Goal: Task Accomplishment & Management: Use online tool/utility

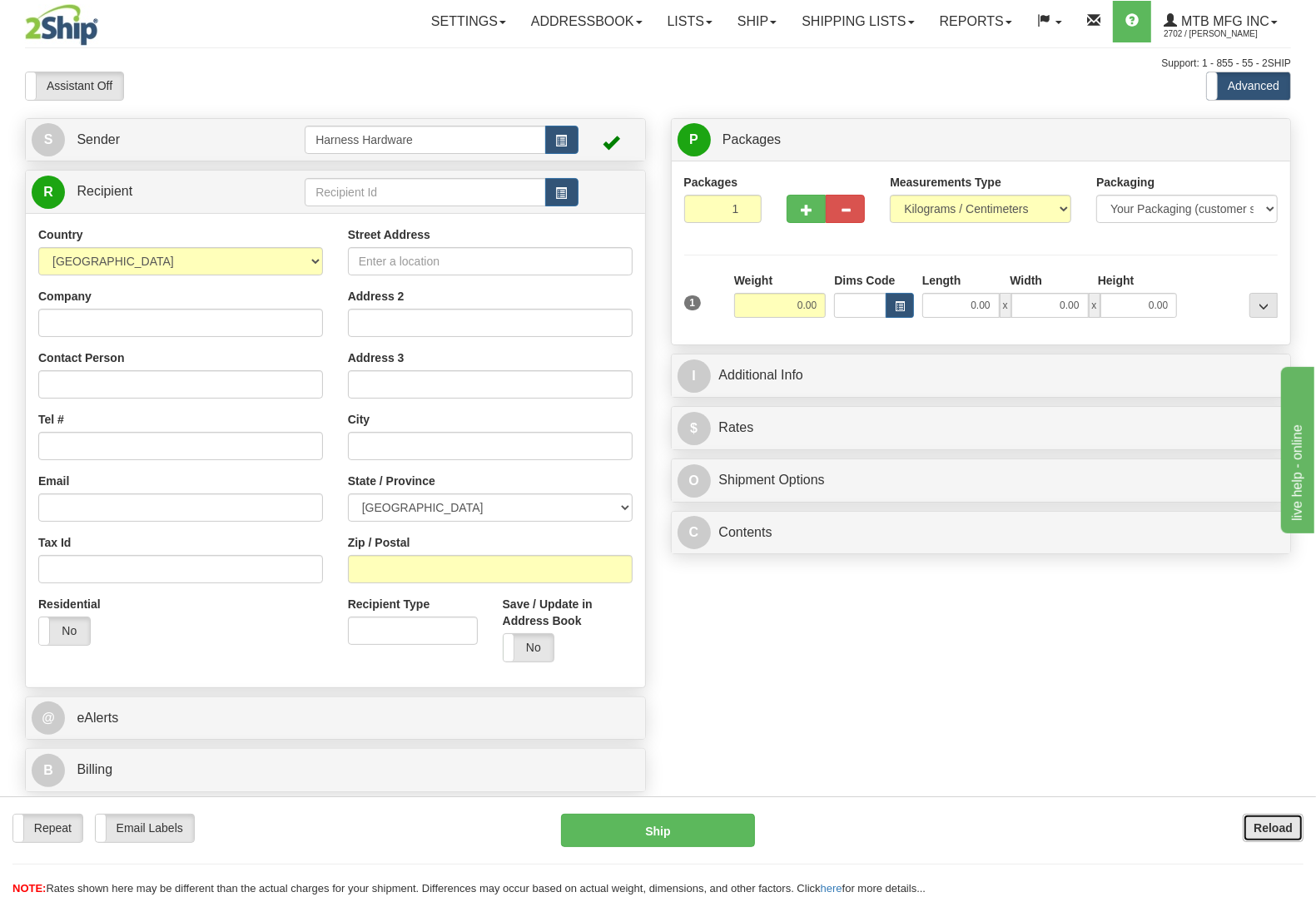
click at [1261, 815] on button "Reload" at bounding box center [1272, 827] width 61 height 28
click at [1253, 812] on div "Repeat Repeat Email Labels Email Labels Edit Reload Ship Reload NOTE: here" at bounding box center [658, 846] width 1316 height 101
click at [409, 199] on input "text" at bounding box center [425, 192] width 241 height 28
type input "n"
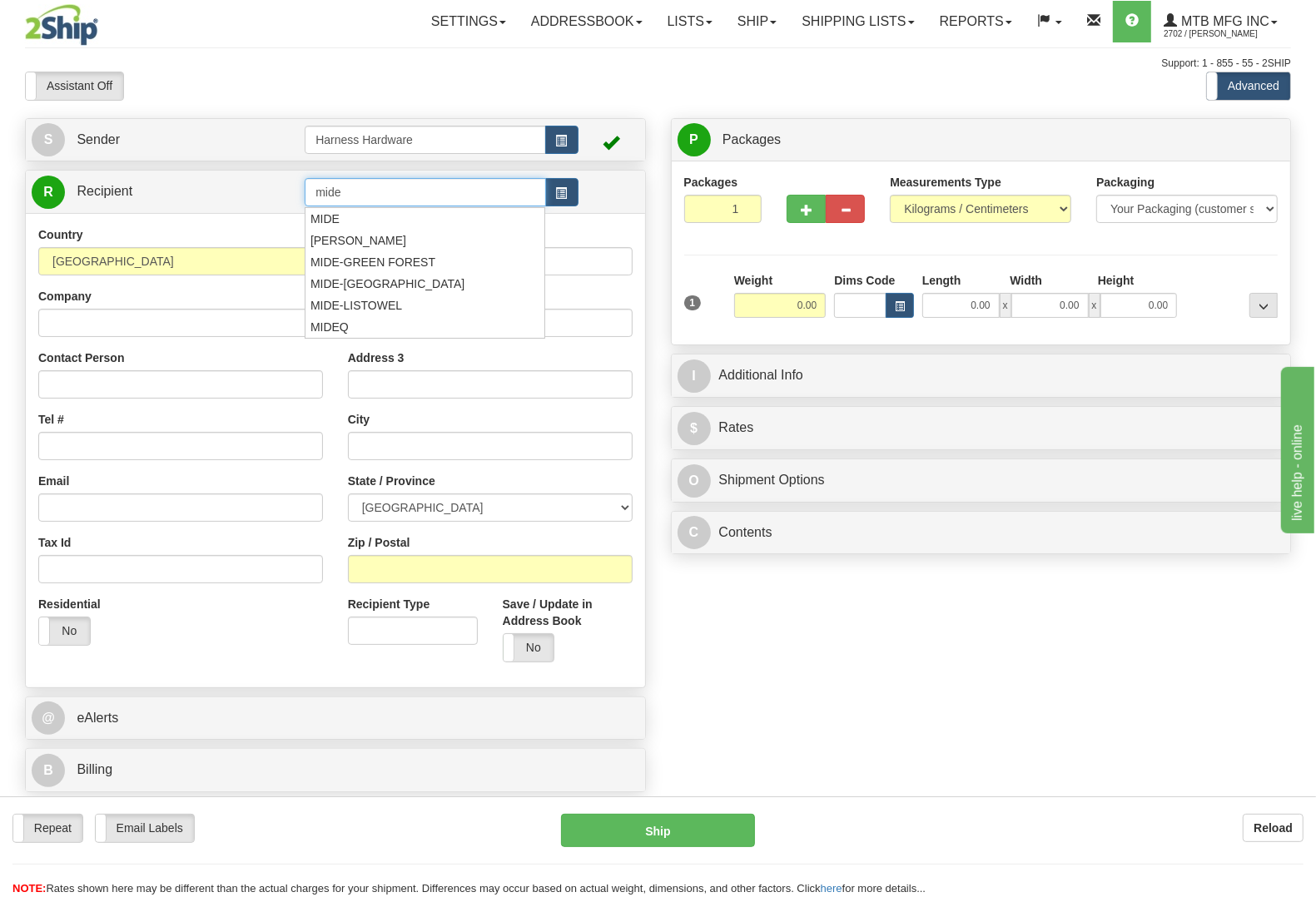
type input "mide"
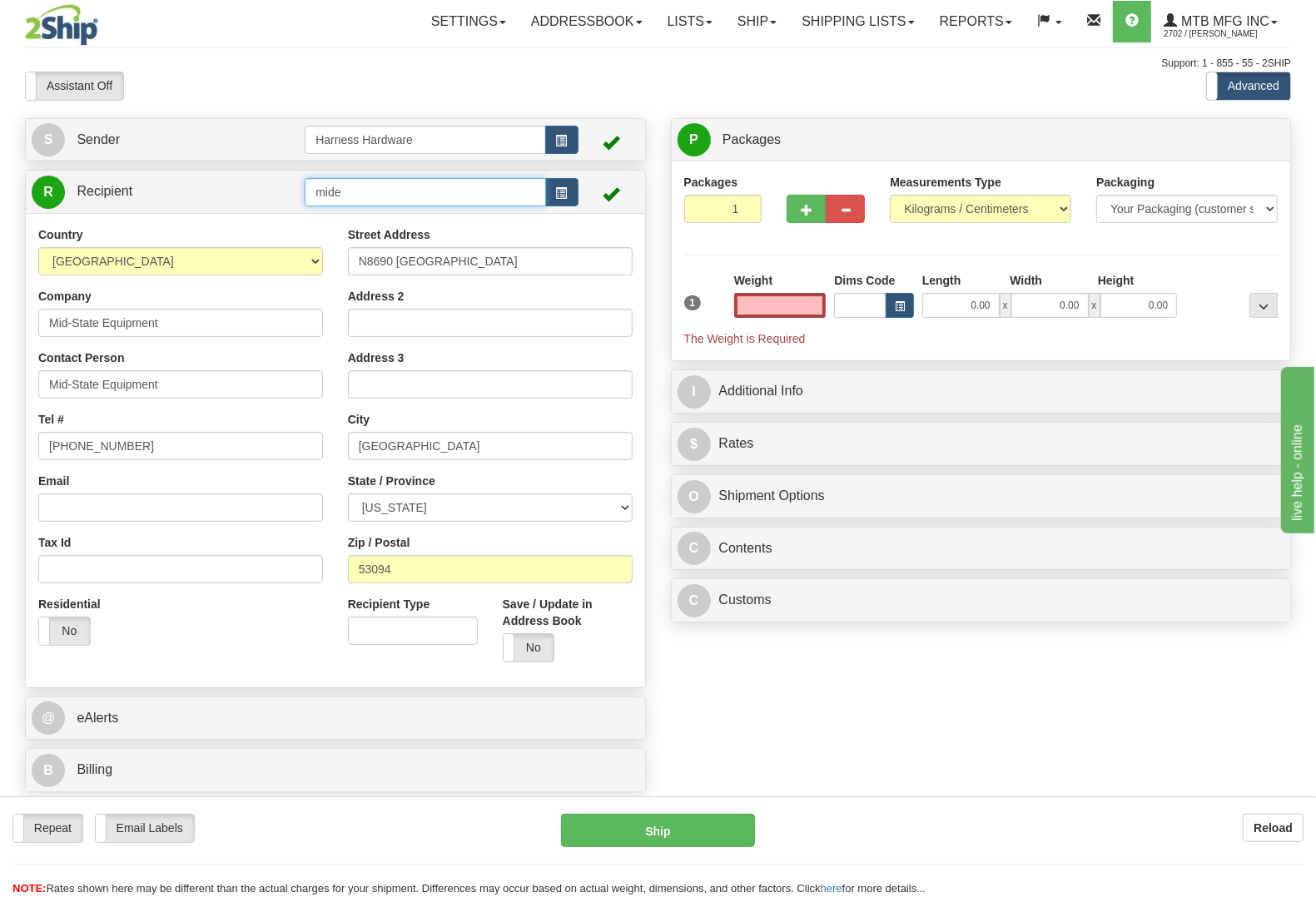
type input "0.00"
click at [416, 193] on input "mide" at bounding box center [425, 192] width 241 height 28
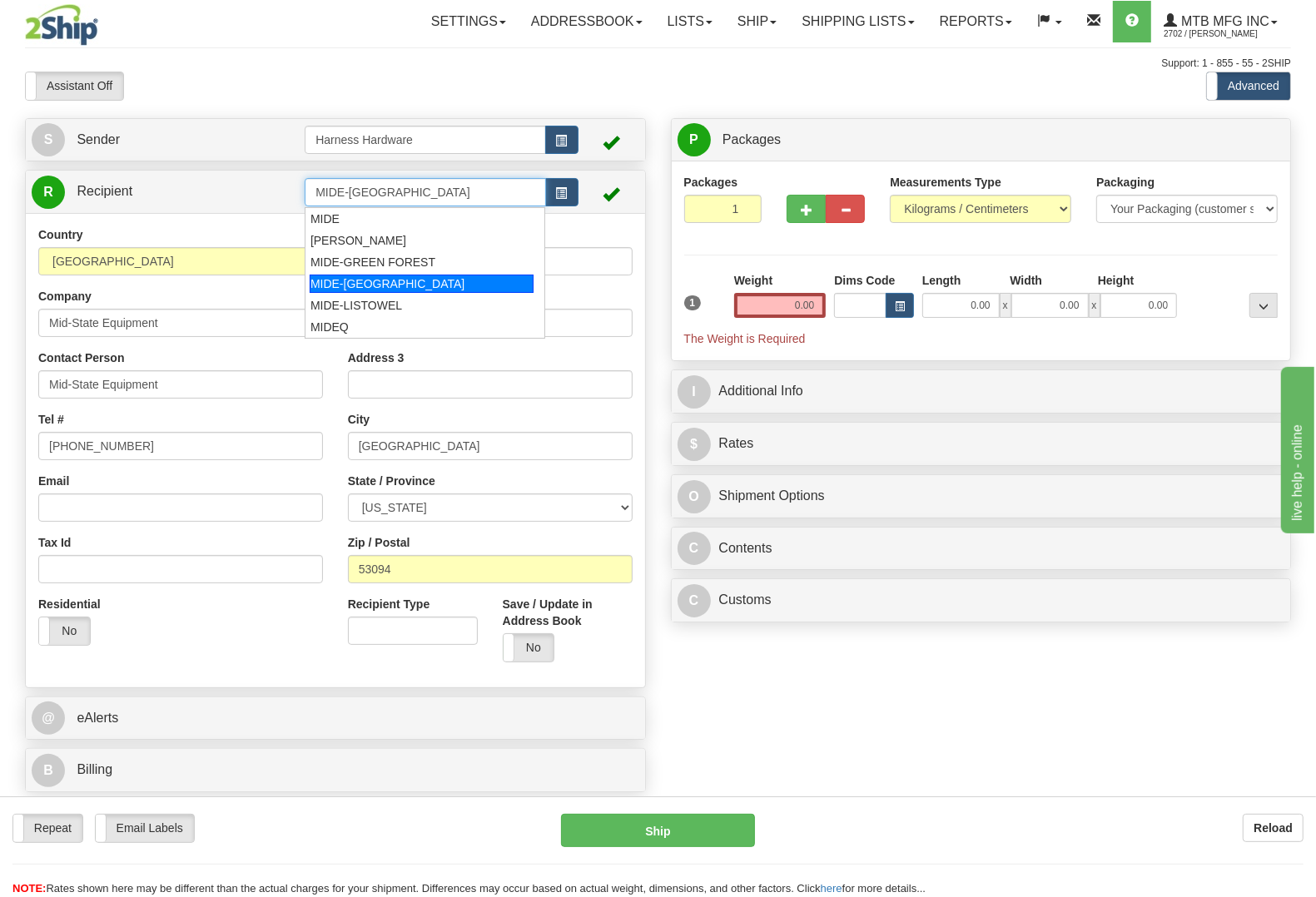
type input "MIDE-LISTOWEL"
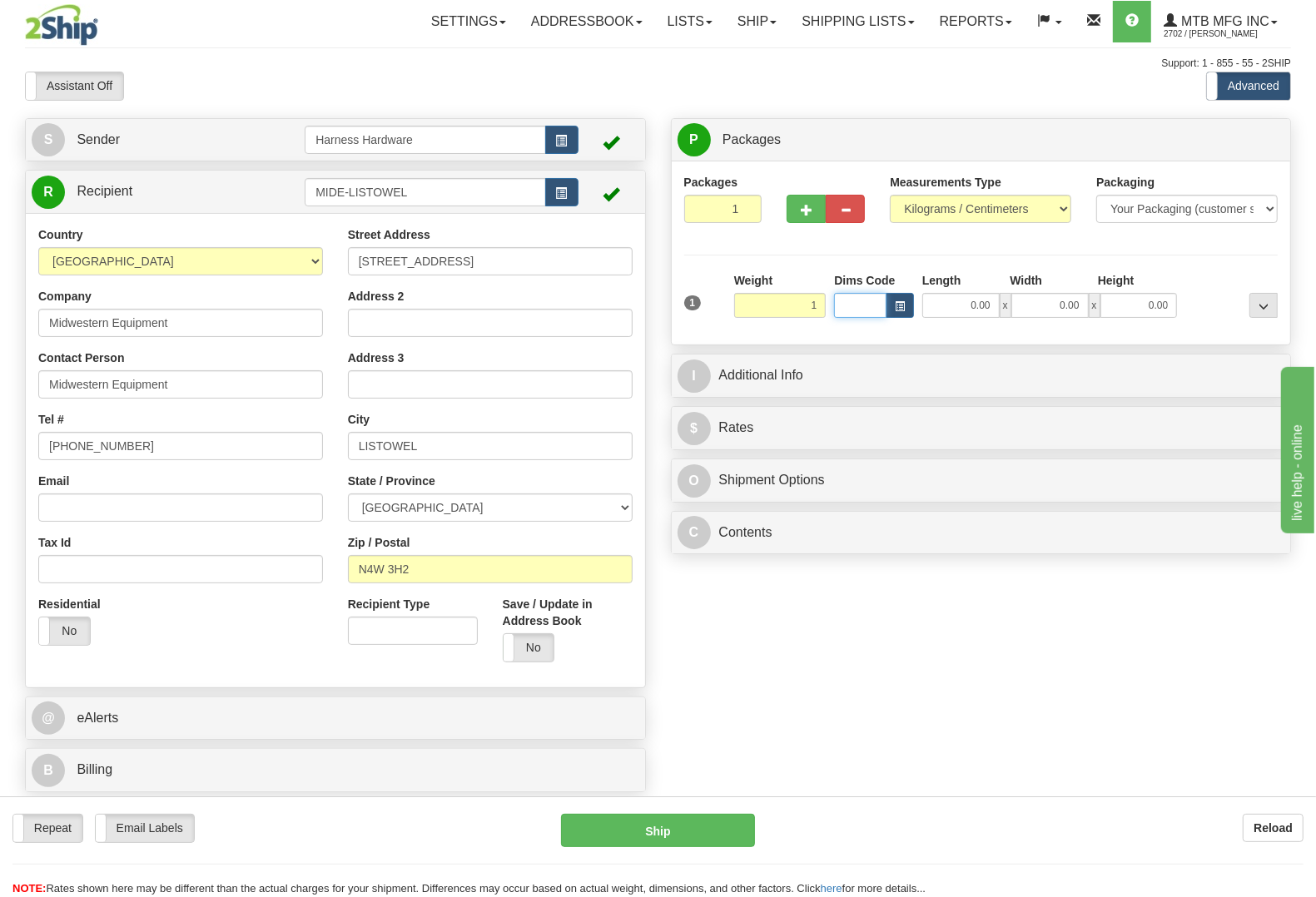
type input "1.00"
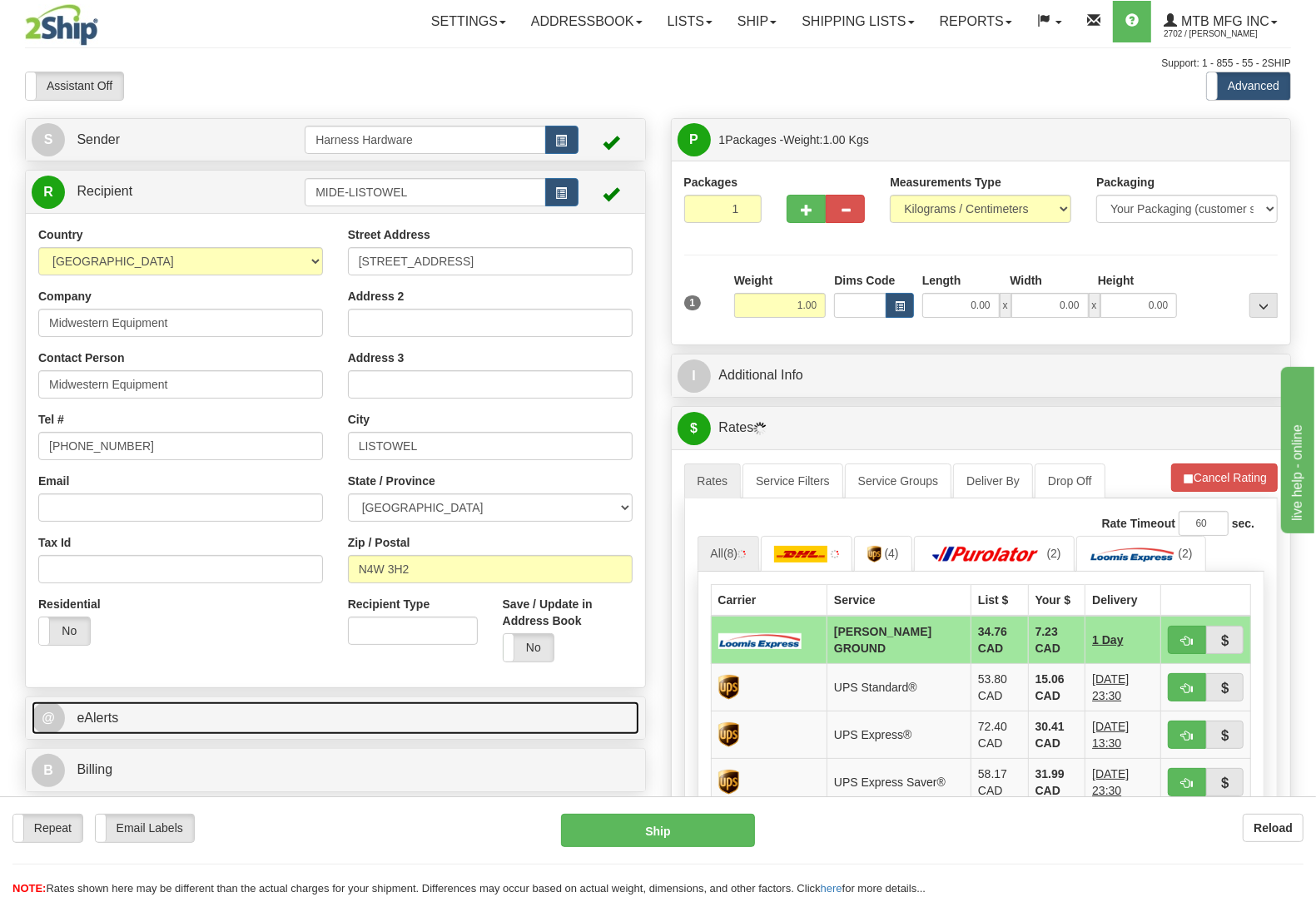
click at [180, 705] on link "@ eAlerts" at bounding box center [335, 718] width 607 height 34
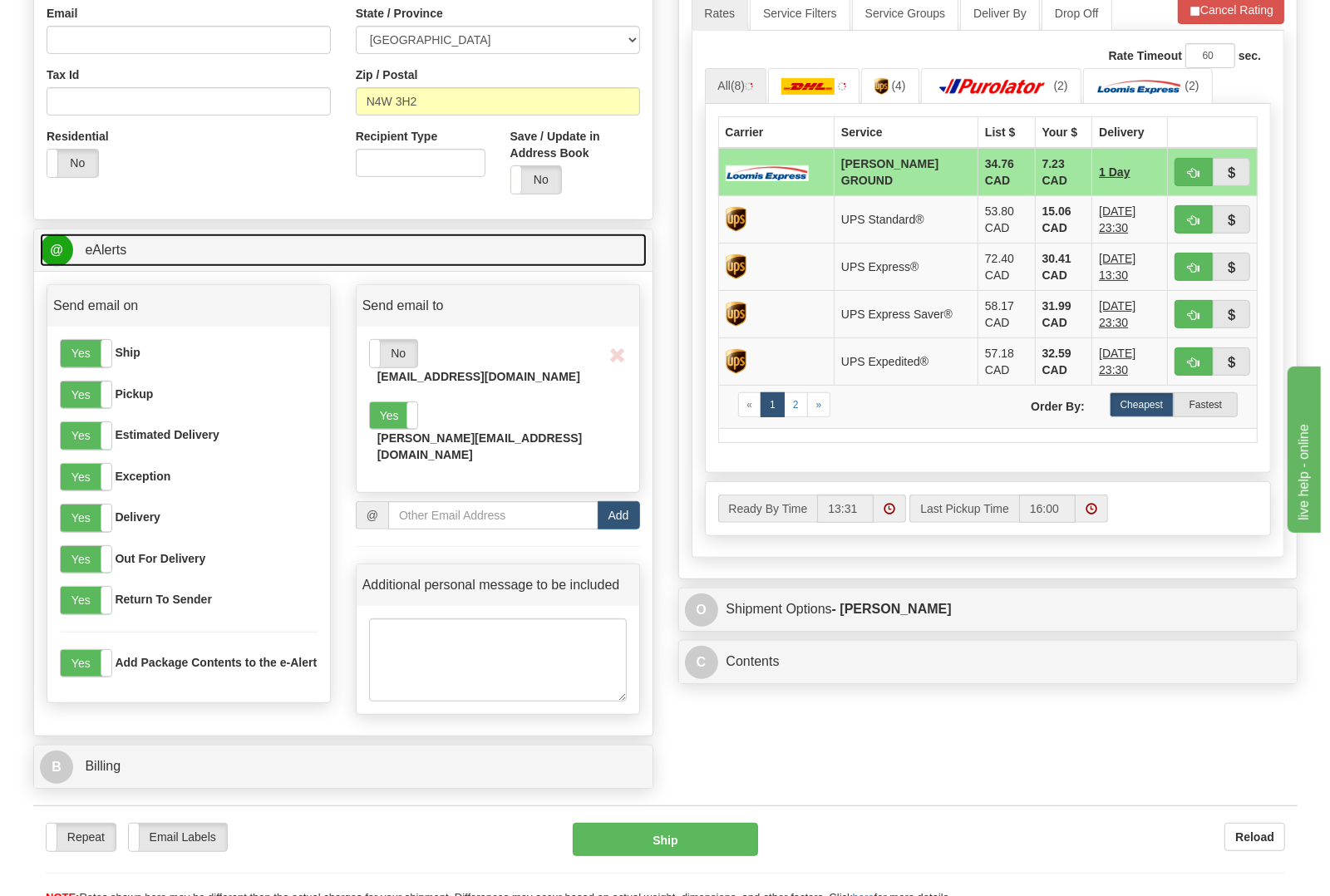
scroll to position [623, 0]
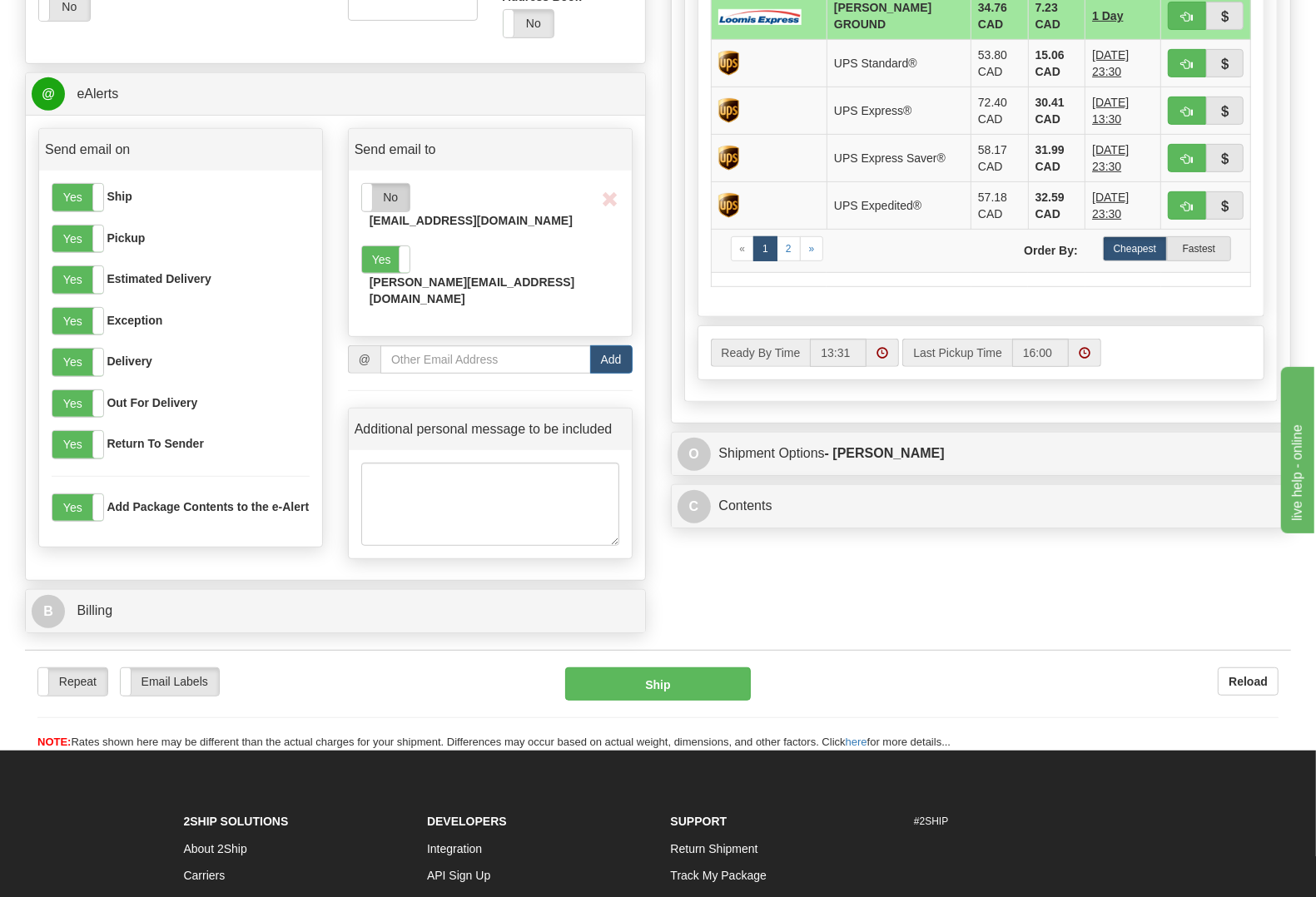
click at [394, 199] on label "No" at bounding box center [385, 197] width 47 height 27
click at [641, 691] on button "Ship" at bounding box center [658, 683] width 187 height 34
type input "DD"
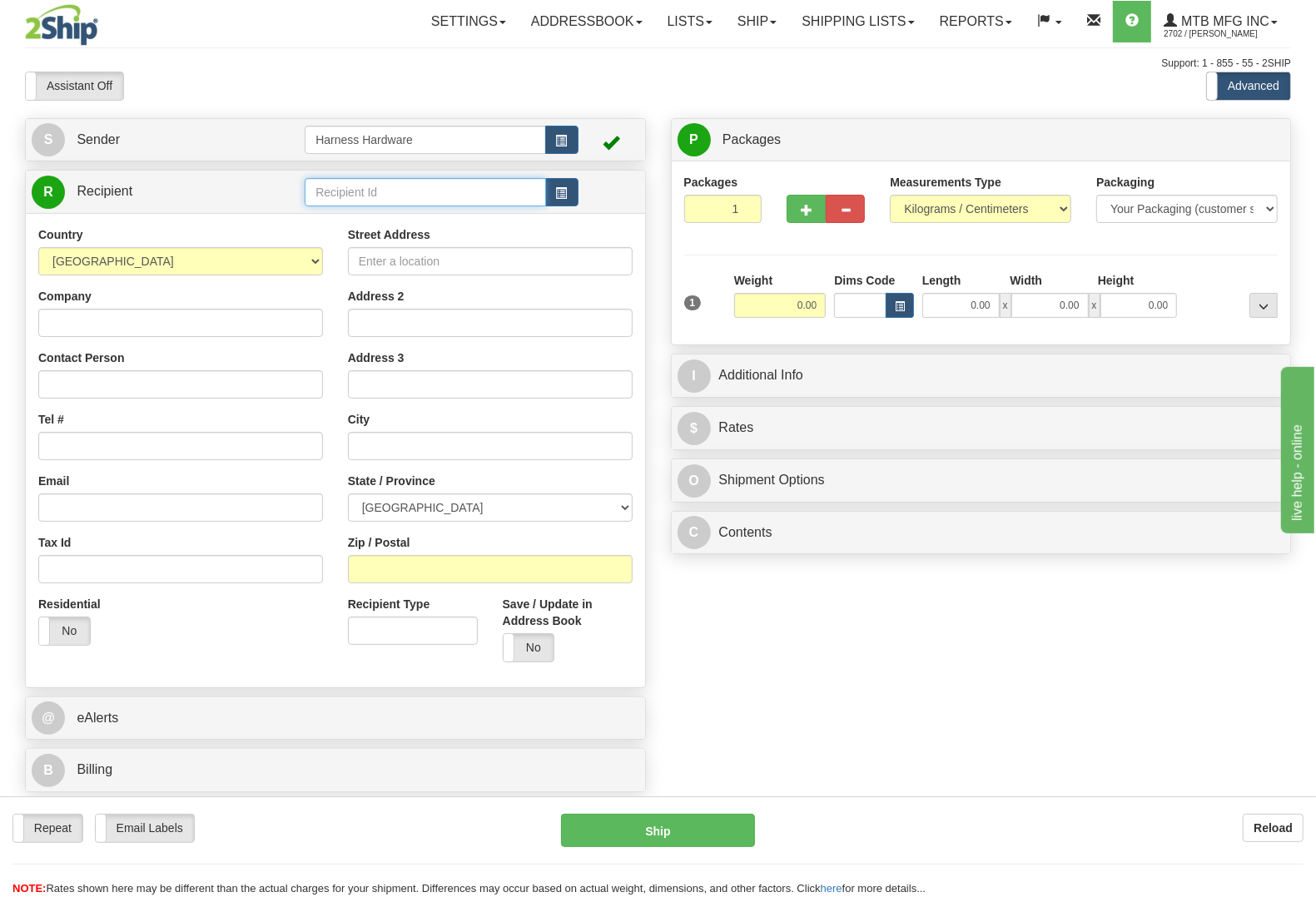
click at [435, 192] on input "text" at bounding box center [425, 192] width 241 height 28
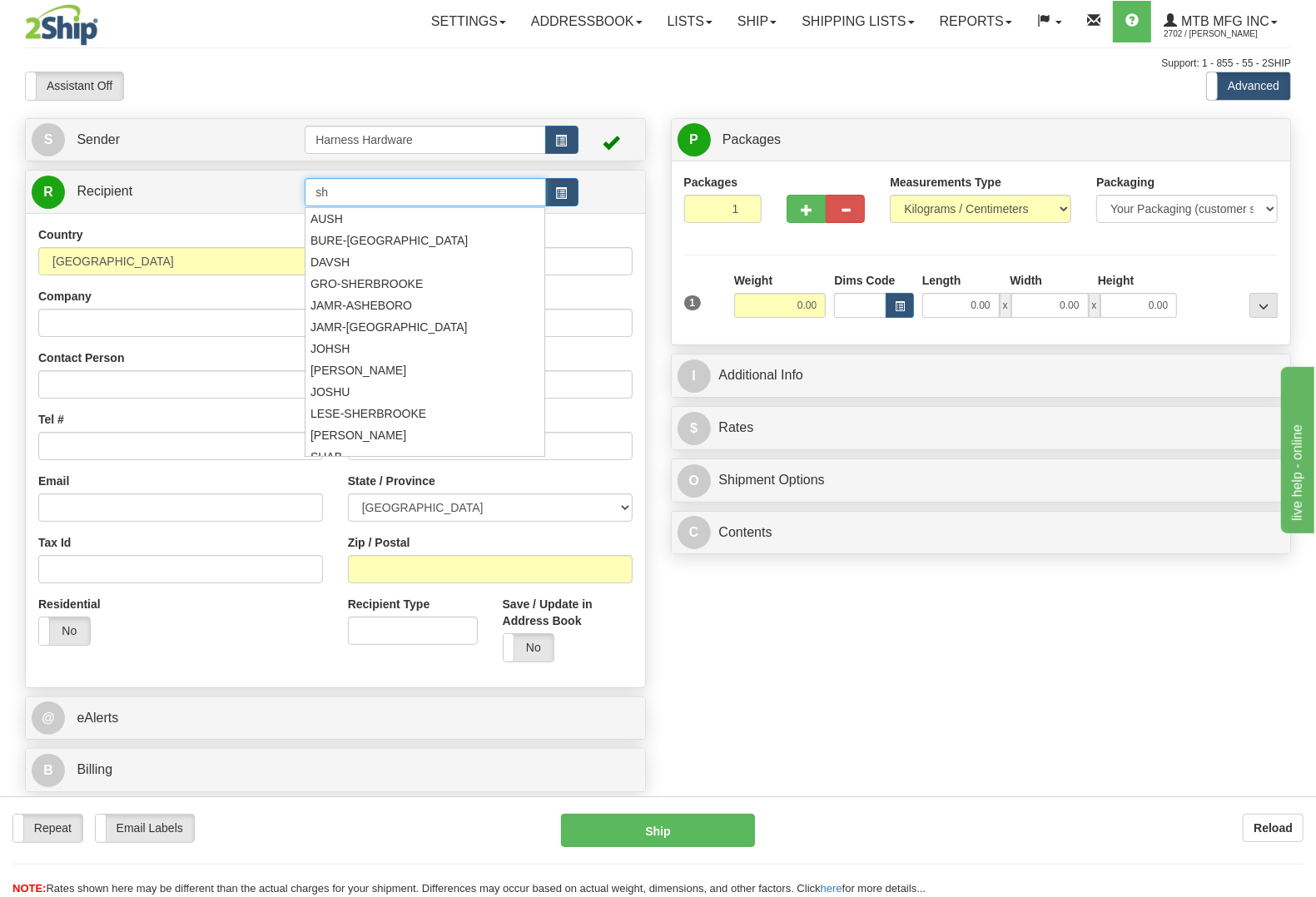
type input "s"
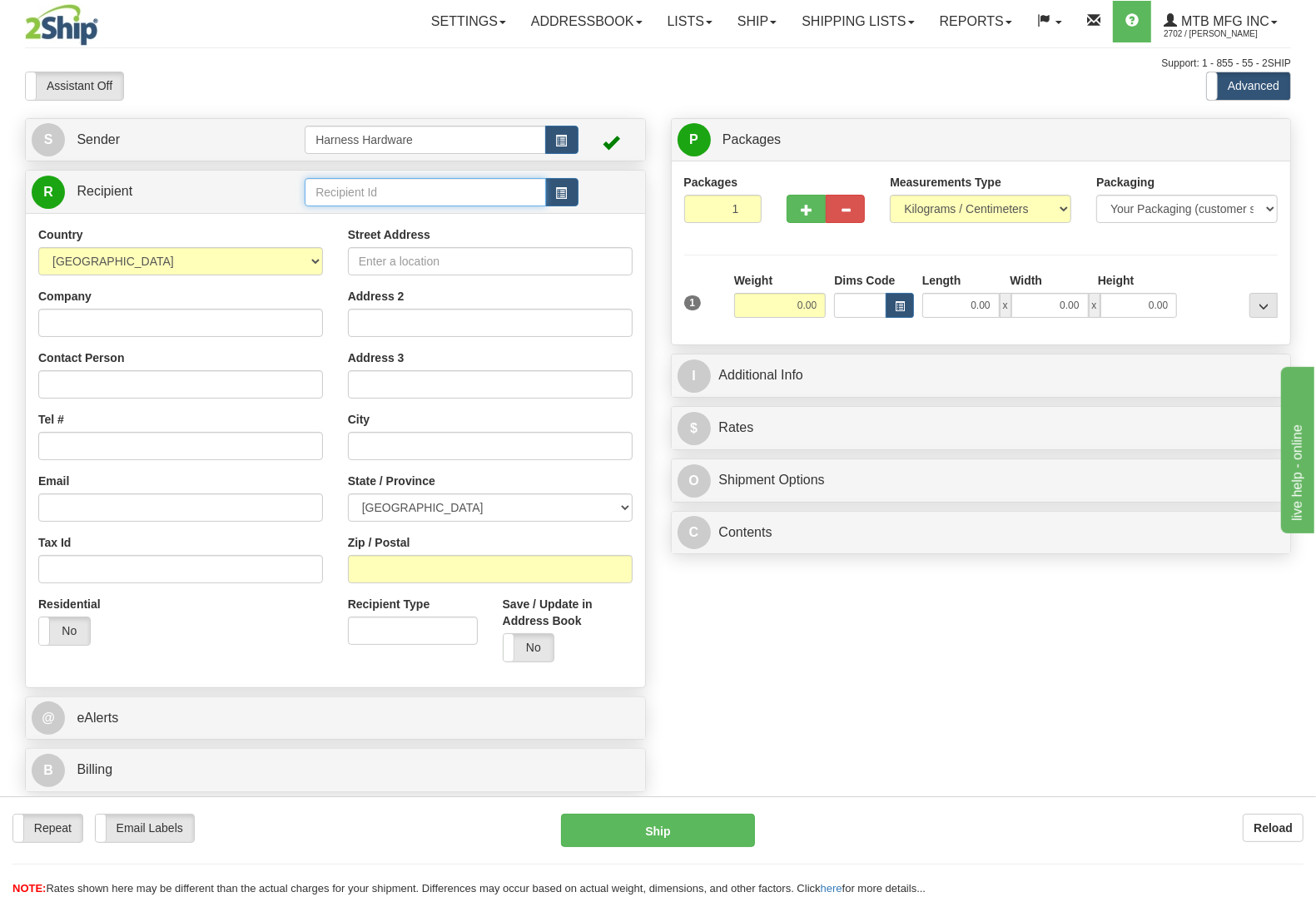
click at [434, 192] on input "text" at bounding box center [425, 192] width 241 height 28
type input "s"
click at [434, 192] on input "text" at bounding box center [425, 192] width 241 height 28
type input "SHAP"
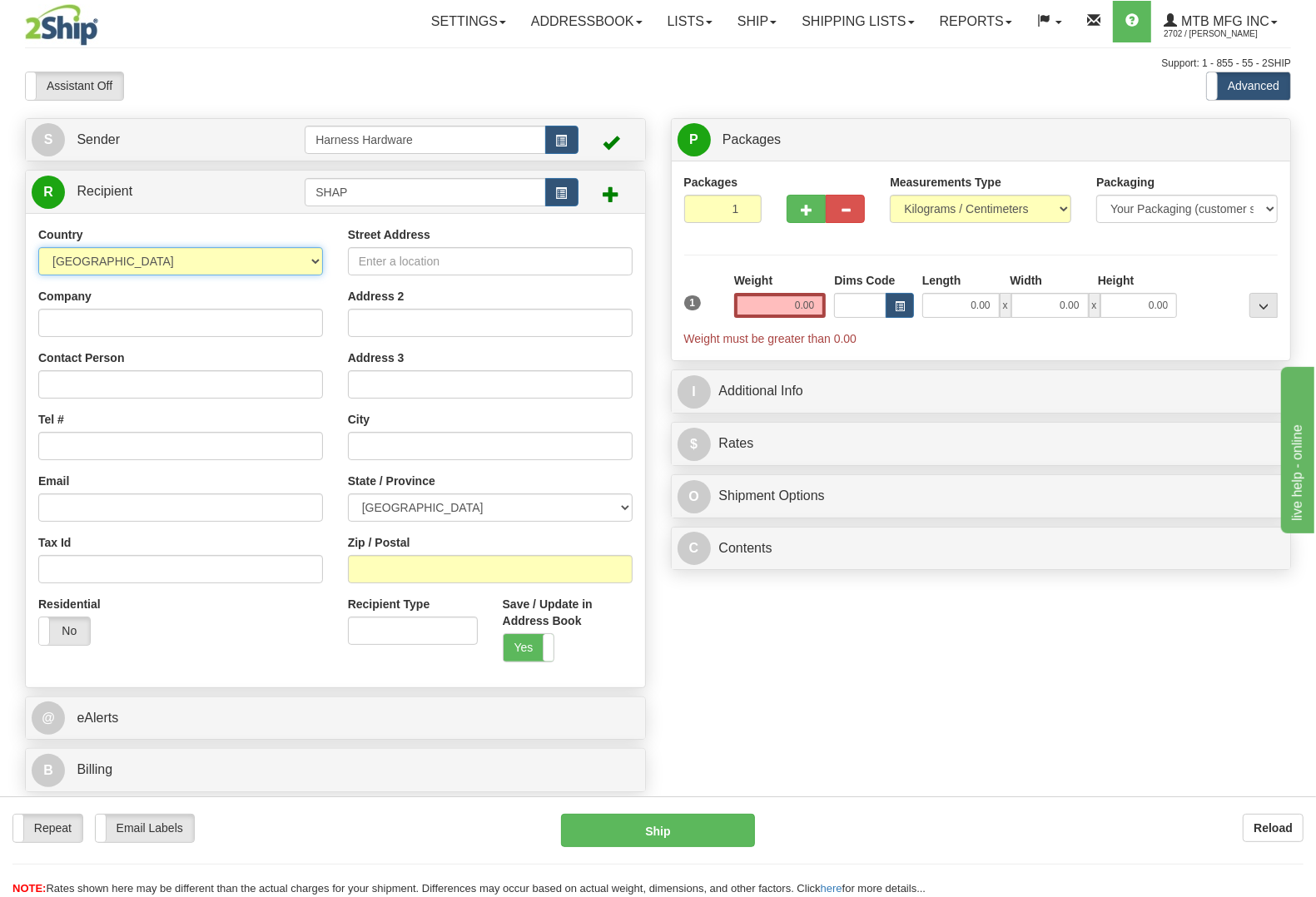
click at [194, 268] on select "[GEOGRAPHIC_DATA] [GEOGRAPHIC_DATA] [GEOGRAPHIC_DATA] [GEOGRAPHIC_DATA] [US_STA…" at bounding box center [181, 261] width 285 height 28
select select "US"
click at [39, 248] on select "[GEOGRAPHIC_DATA] [GEOGRAPHIC_DATA] [GEOGRAPHIC_DATA] [GEOGRAPHIC_DATA] [US_STA…" at bounding box center [181, 261] width 285 height 28
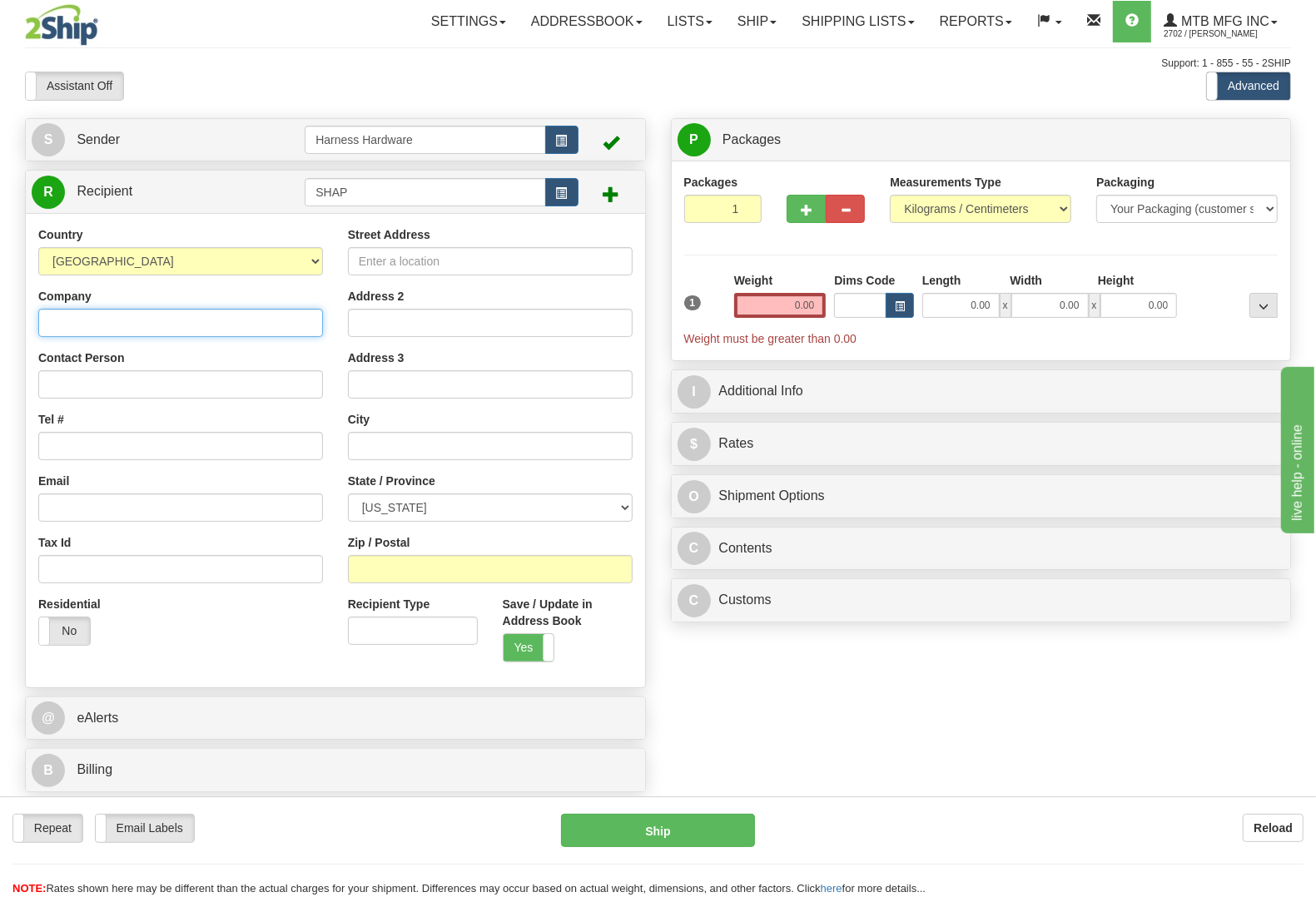
paste input "[PERSON_NAME]"
type input "[PERSON_NAME]"
paste input "[PERSON_NAME]"
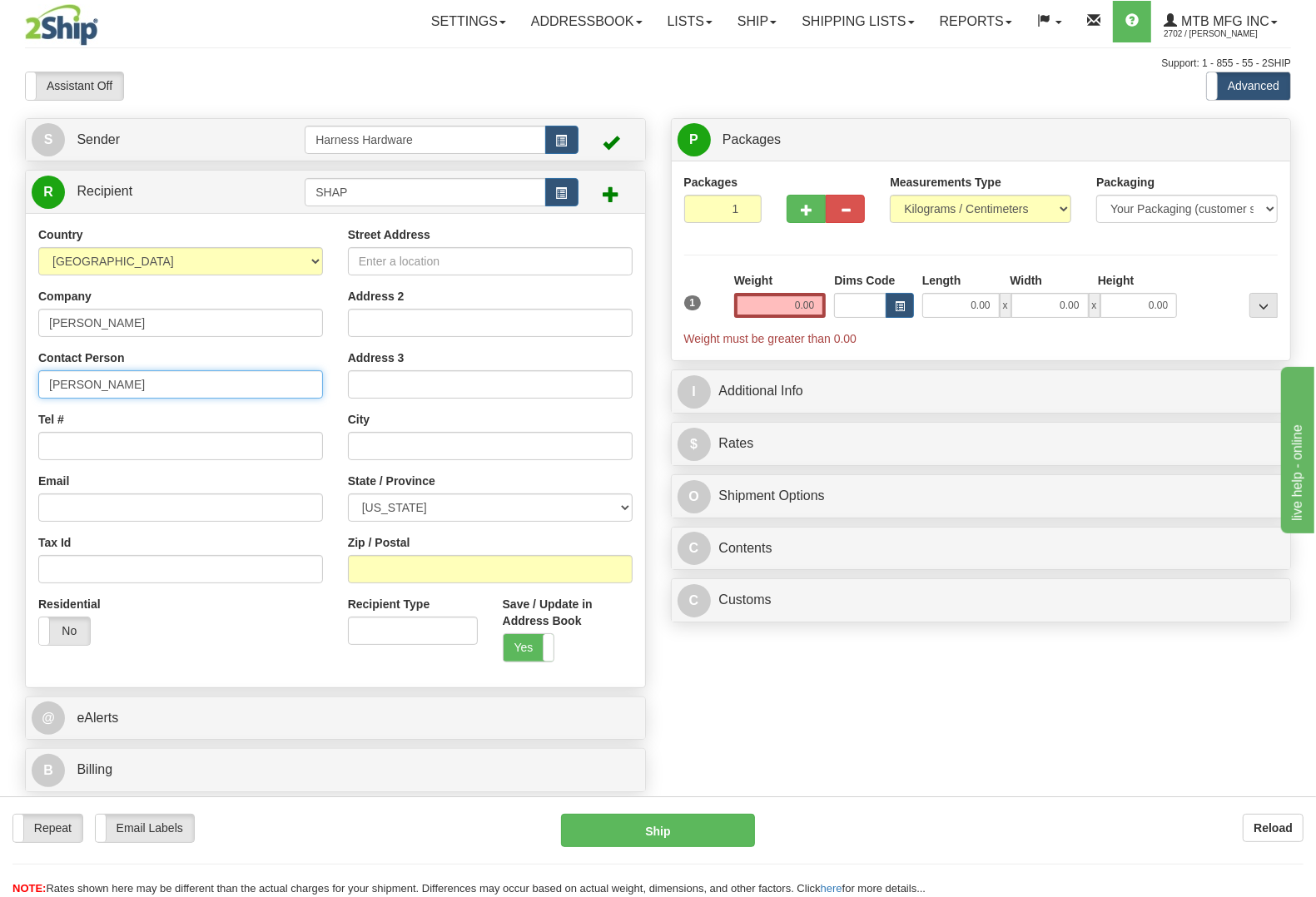
type input "[PERSON_NAME]"
click at [127, 446] on input "Tel #" at bounding box center [181, 446] width 285 height 28
paste input "701) 789 1955"
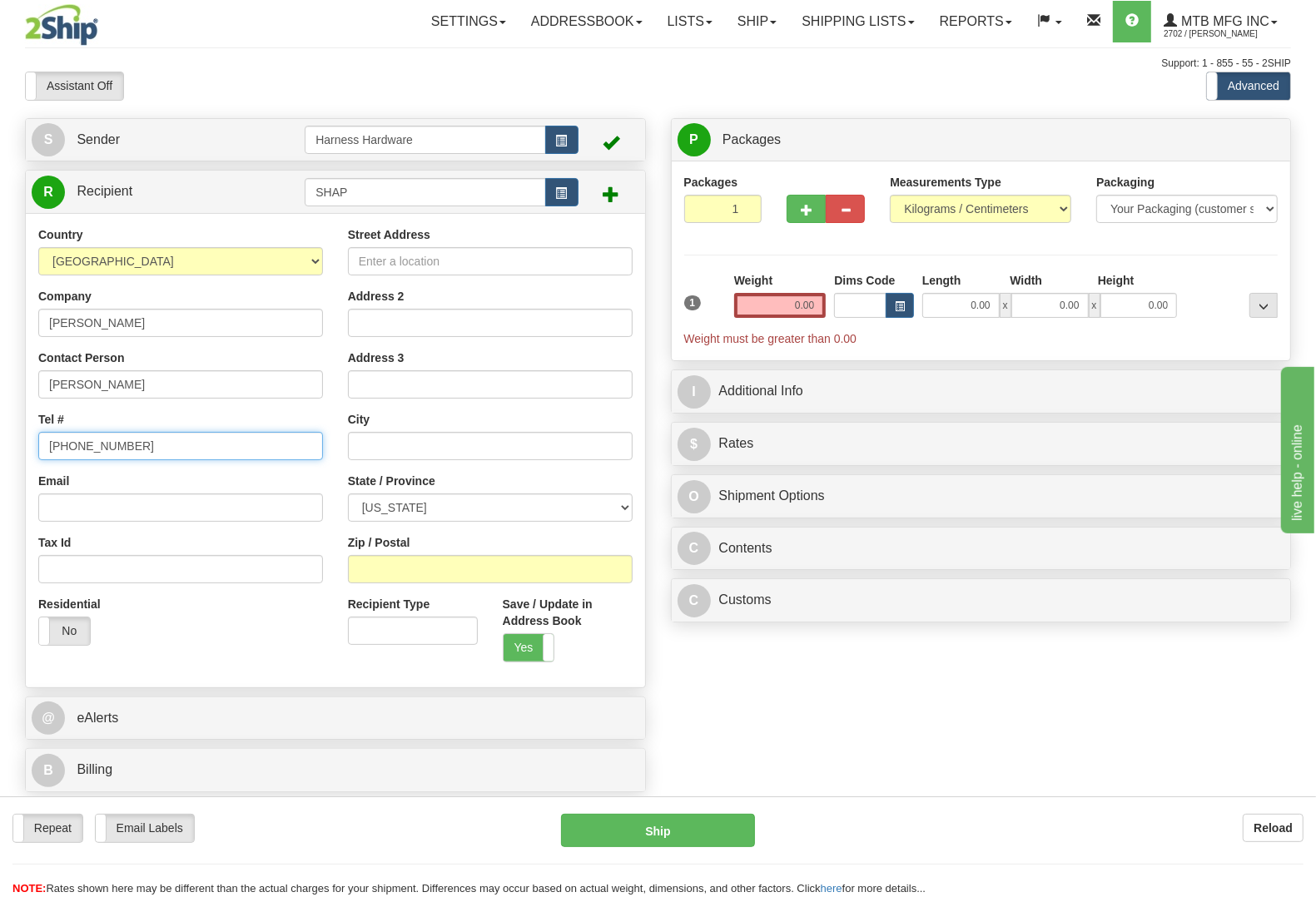
type input "[PHONE_NUMBER]"
click at [604, 259] on input "Street Address" at bounding box center [490, 261] width 285 height 28
paste input "[STREET_ADDRESS] Southeast"
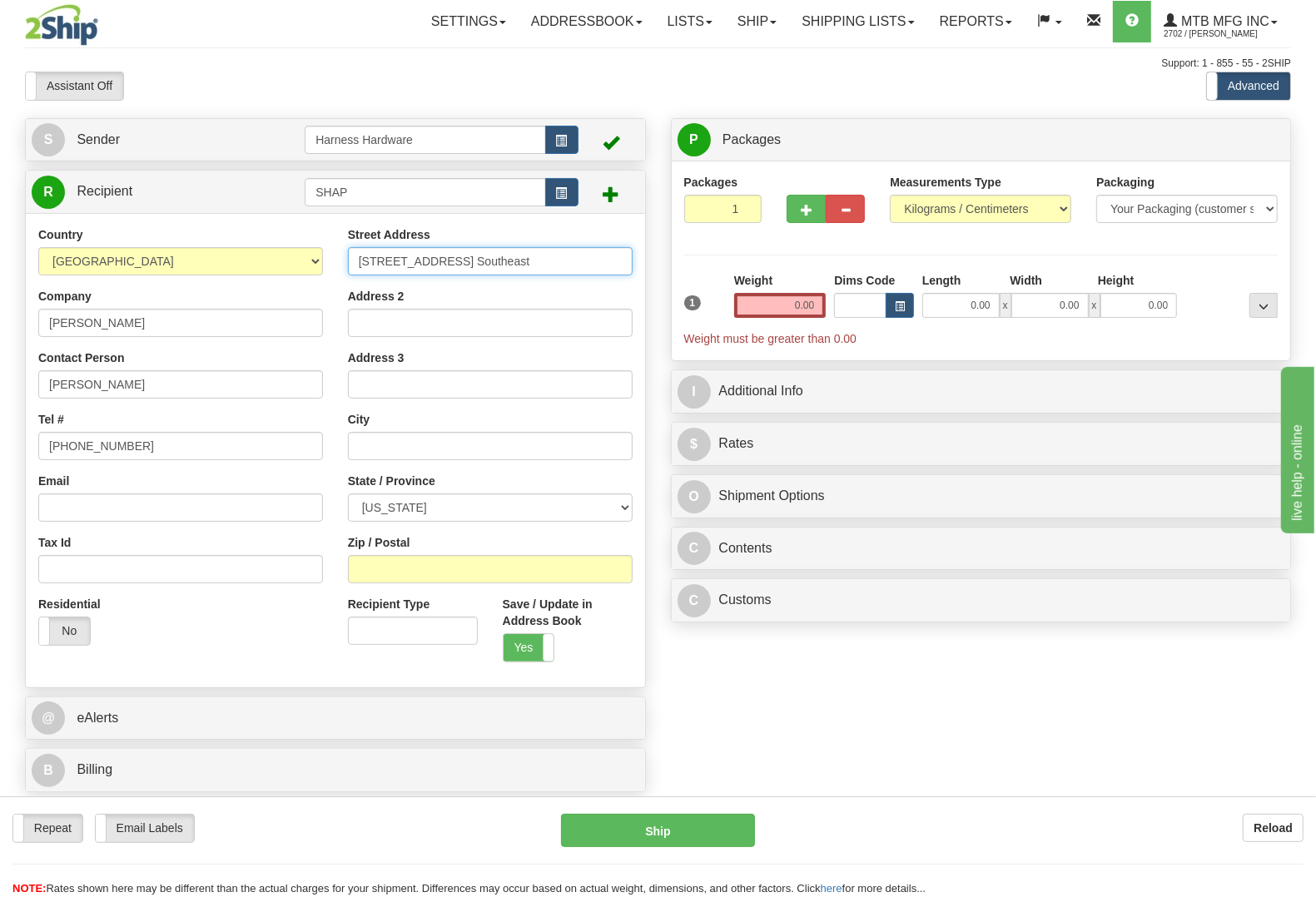
type input "[STREET_ADDRESS] Southeast"
click at [377, 570] on input "Zip / Postal" at bounding box center [490, 569] width 285 height 28
paste input "58448"
type input "58448"
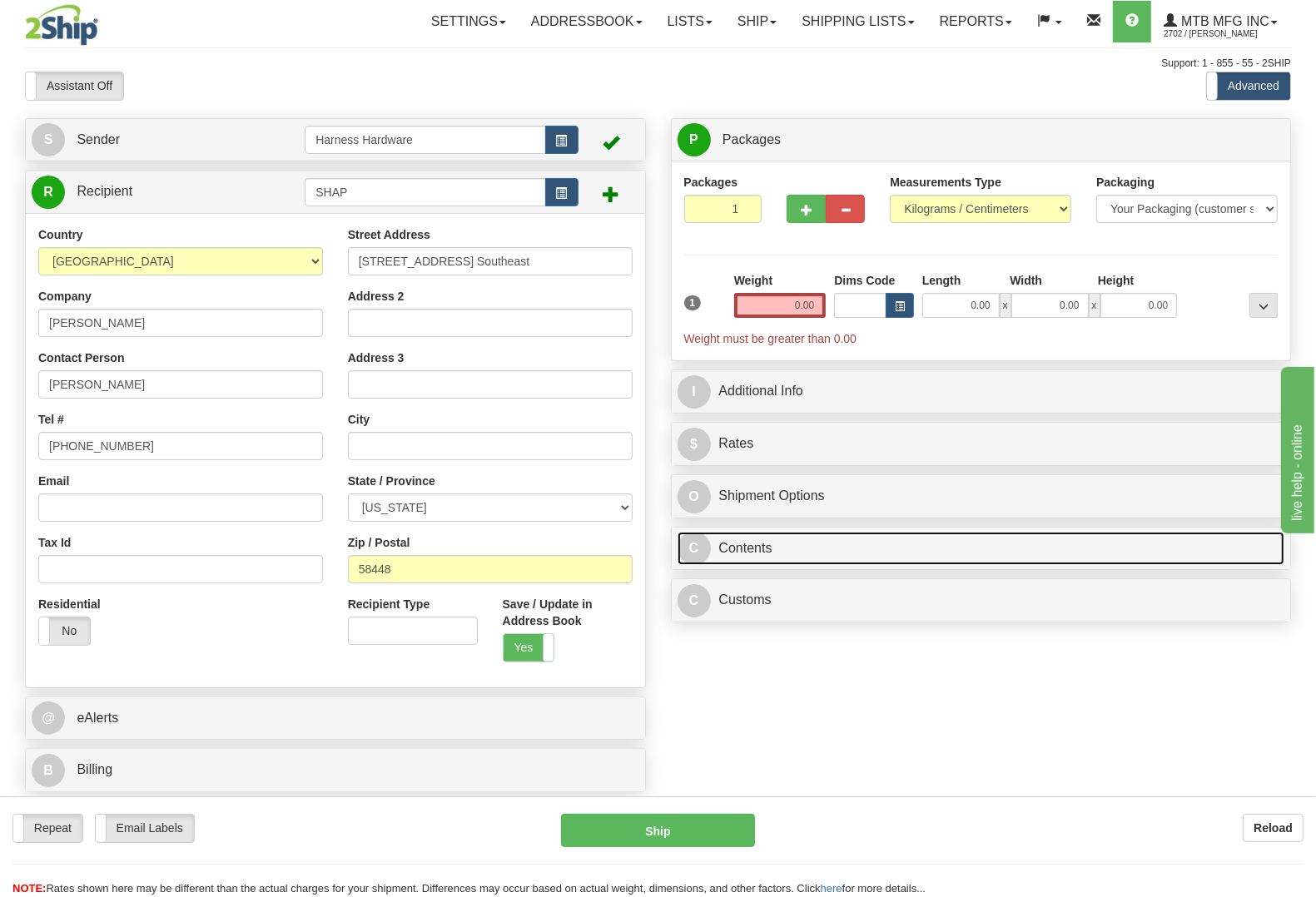
click at [855, 550] on link "C Contents" at bounding box center [981, 548] width 607 height 34
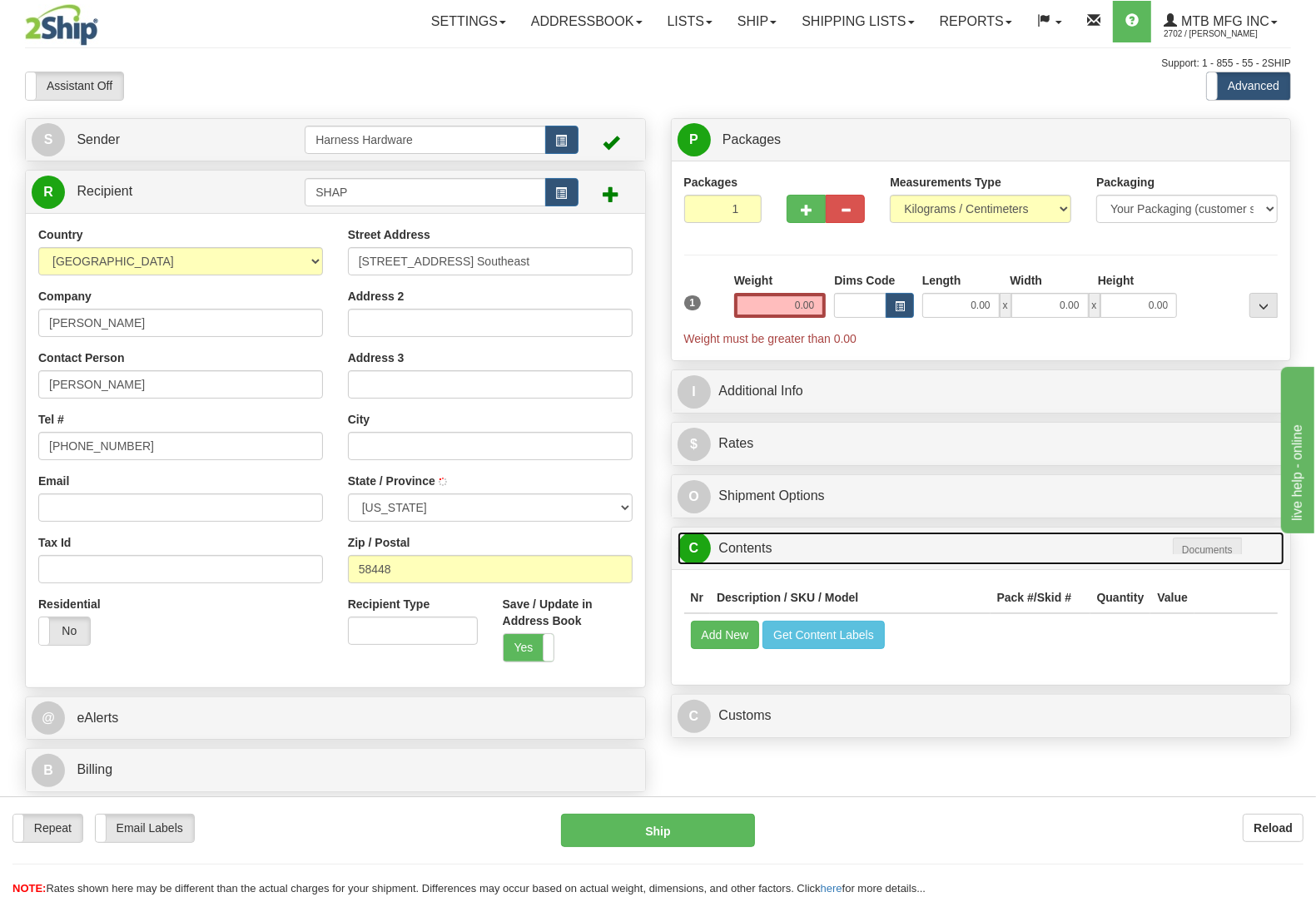
type input "HANNAFORD"
select select "ND"
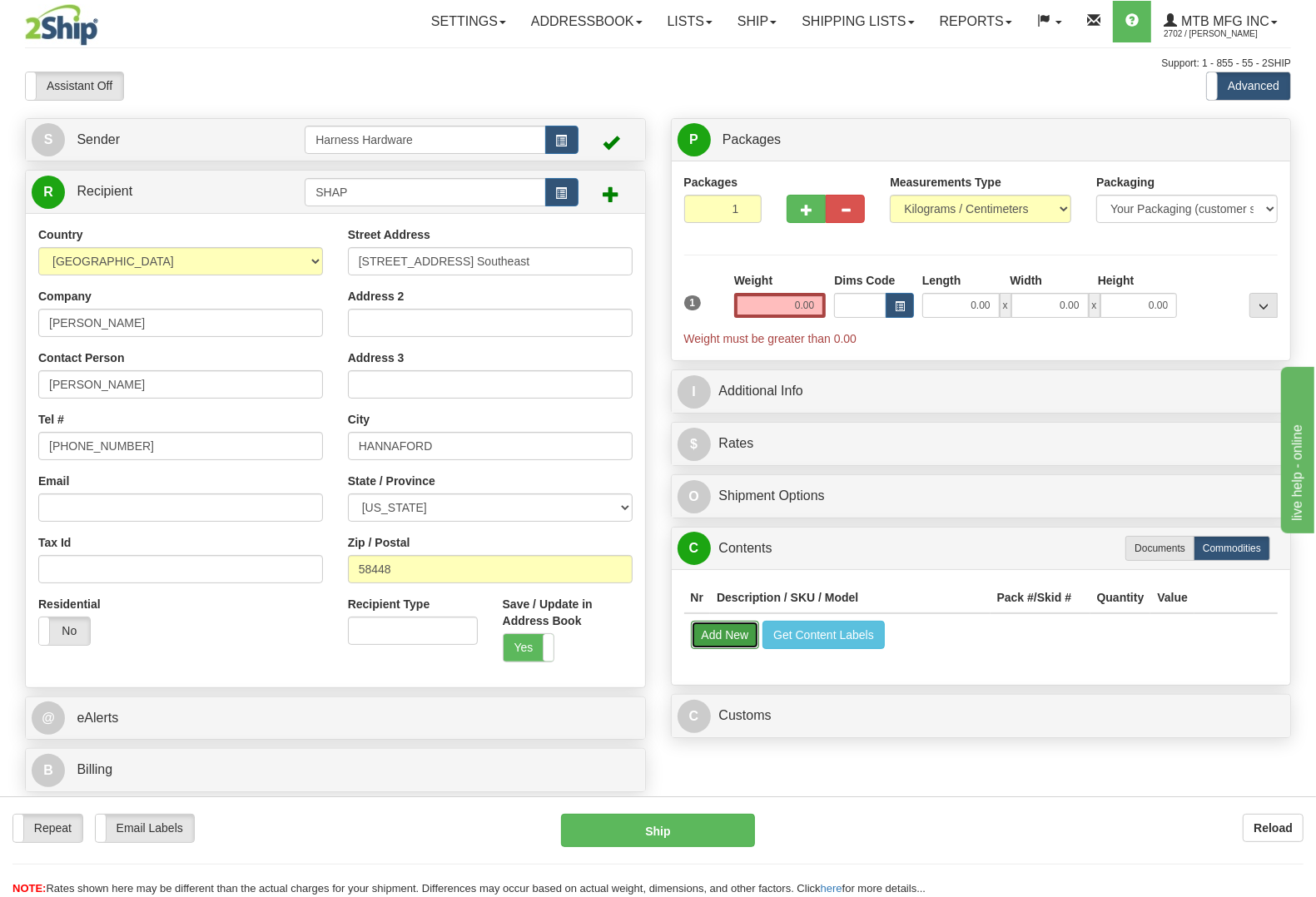
click at [717, 633] on button "Add New" at bounding box center [725, 634] width 69 height 28
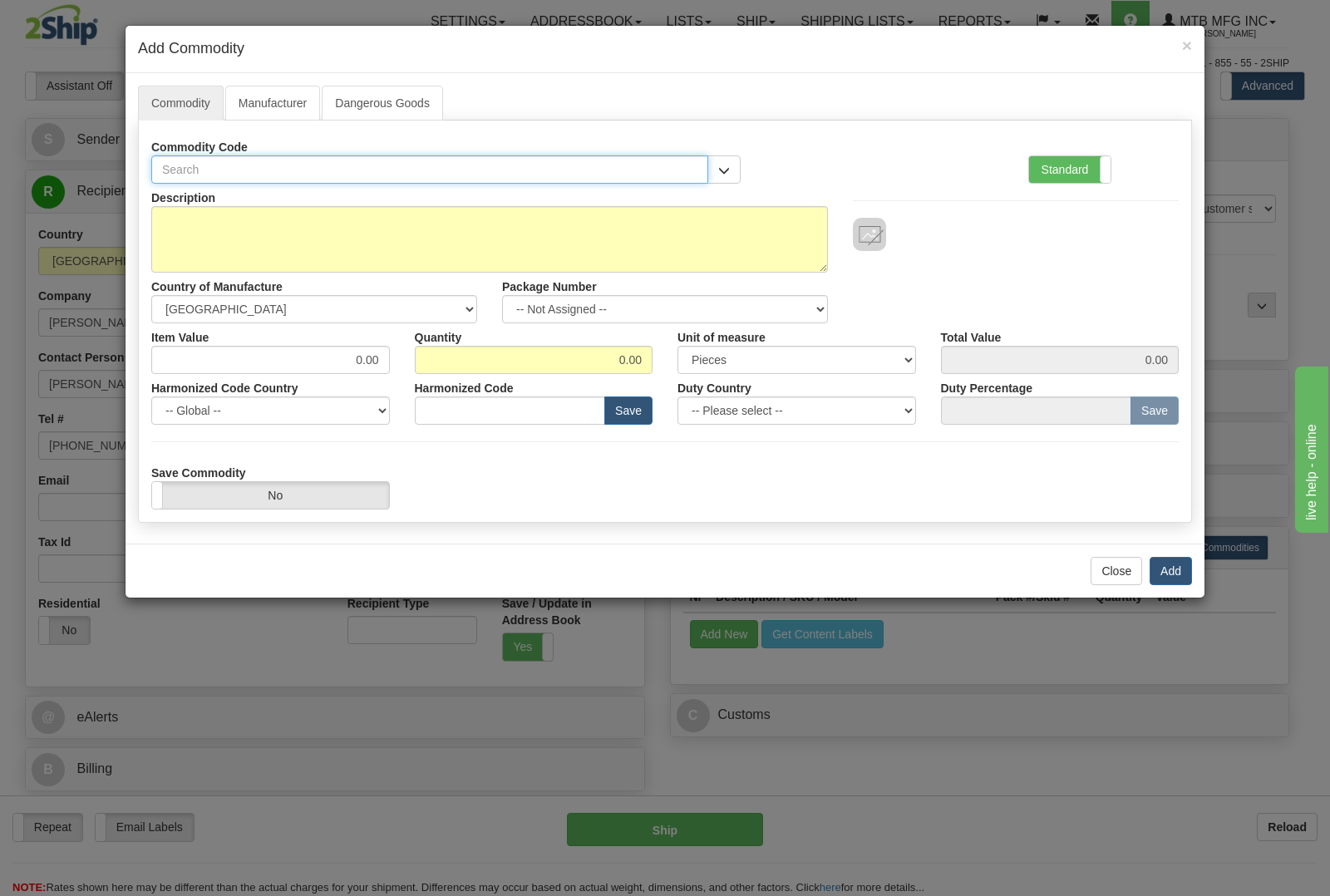
click at [375, 171] on input "text" at bounding box center [429, 169] width 557 height 28
type input "3749"
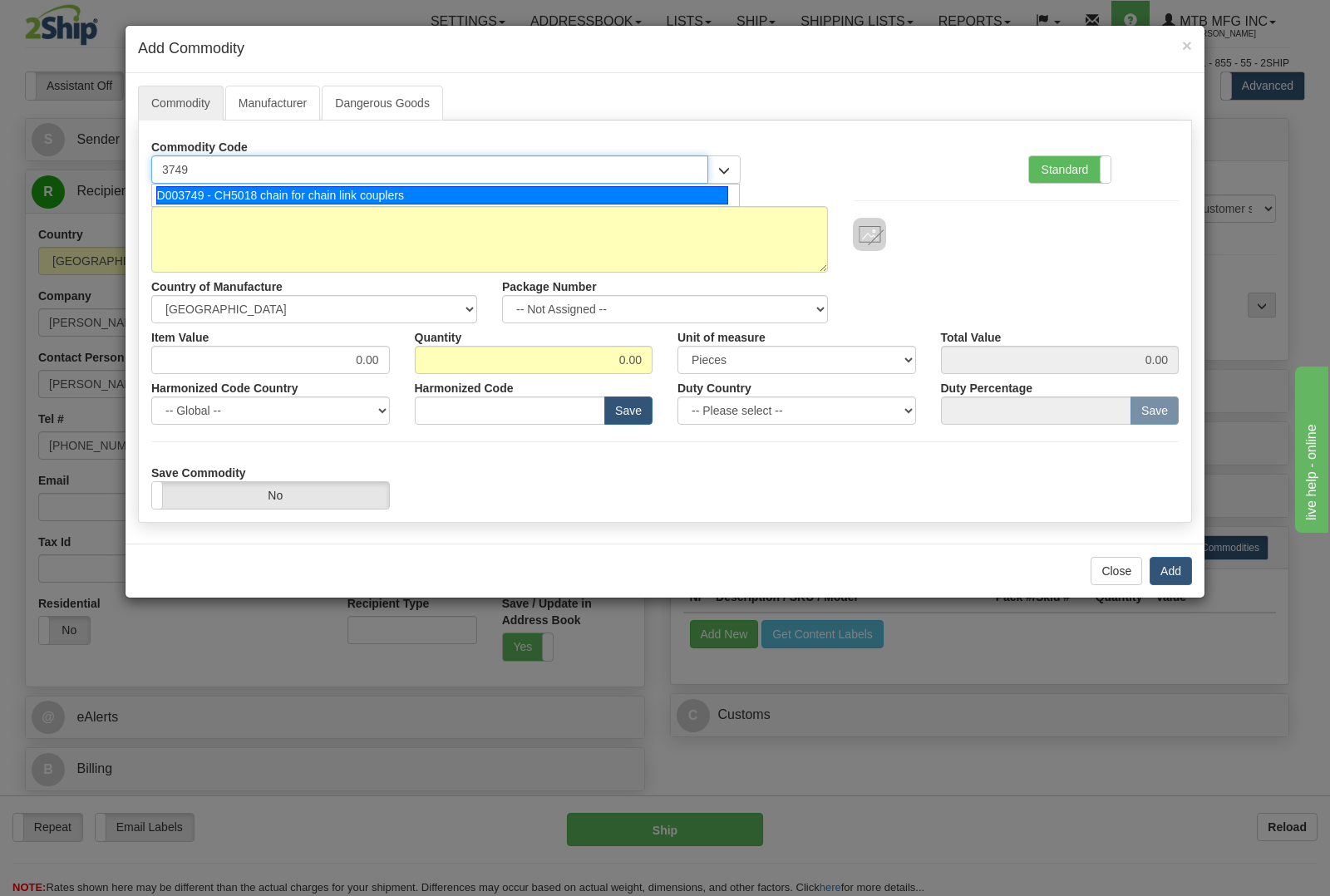
click at [372, 191] on div "D003749 - CH5018 chain for chain link couplers" at bounding box center [442, 195] width 573 height 18
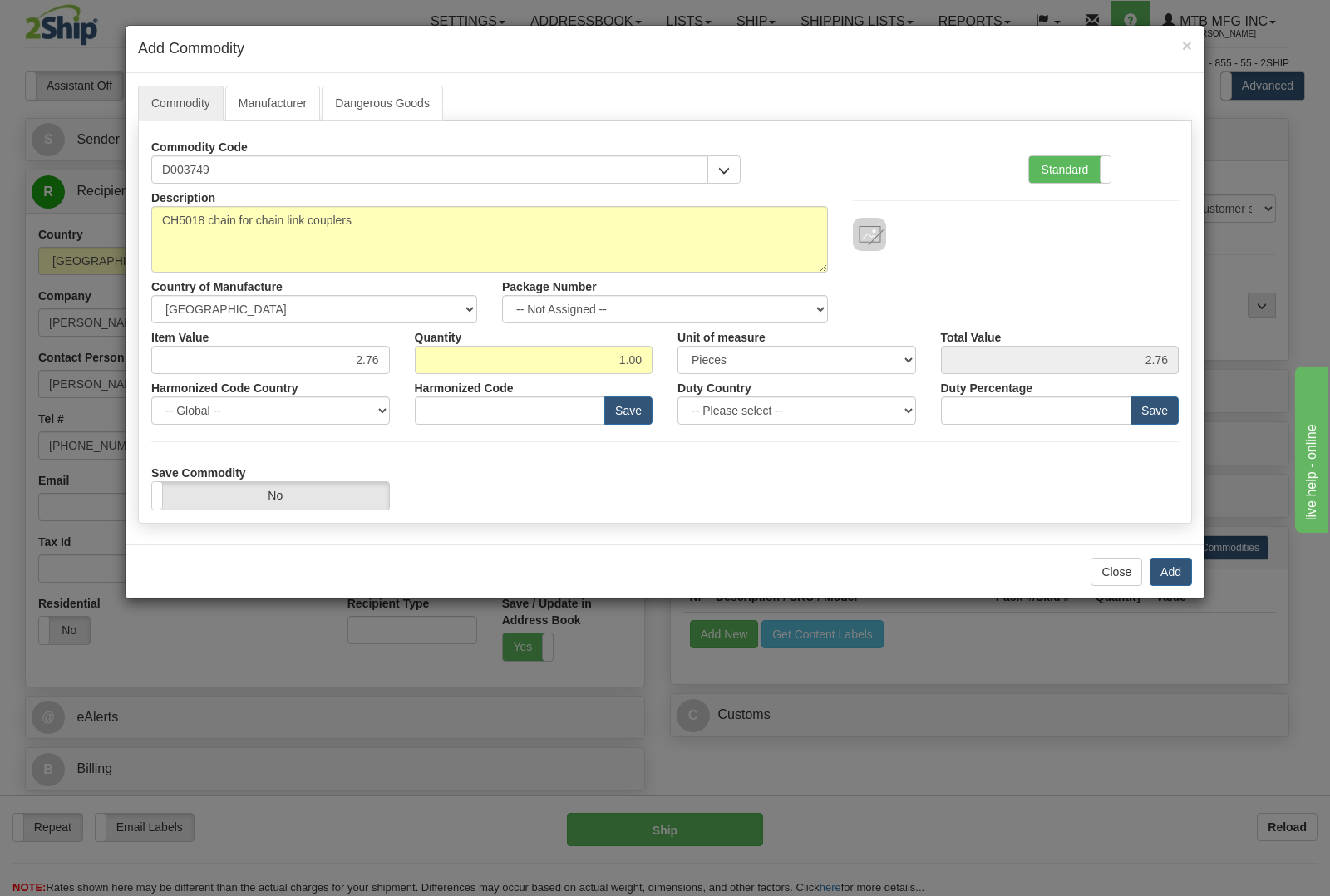
type input "8436.99.0029"
drag, startPoint x: 579, startPoint y: 359, endPoint x: 695, endPoint y: 365, distance: 116.2
click at [695, 365] on div "Item Value 2.76 Quantity 1.00 Unit of measure 3 Thousand Square Inches Adjustme…" at bounding box center [665, 348] width 1052 height 51
type input "2"
type input "5.52"
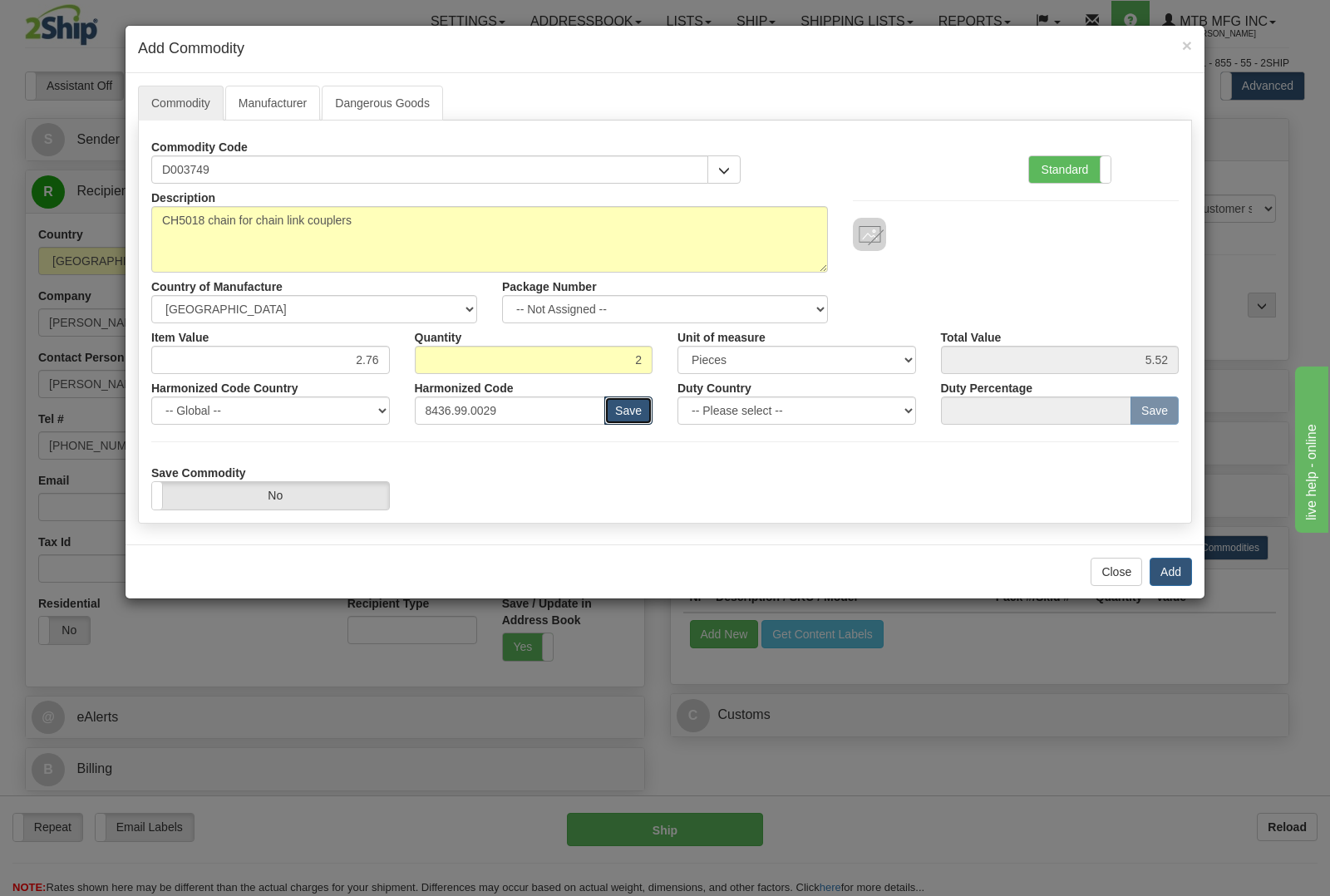
drag, startPoint x: 641, startPoint y: 409, endPoint x: 848, endPoint y: 486, distance: 220.9
click at [836, 483] on div "Description CH5018 chain for chain link couplers Country of Manufacture -- Unkn…" at bounding box center [665, 346] width 1027 height 326
click at [1167, 575] on button "Add" at bounding box center [1170, 571] width 42 height 28
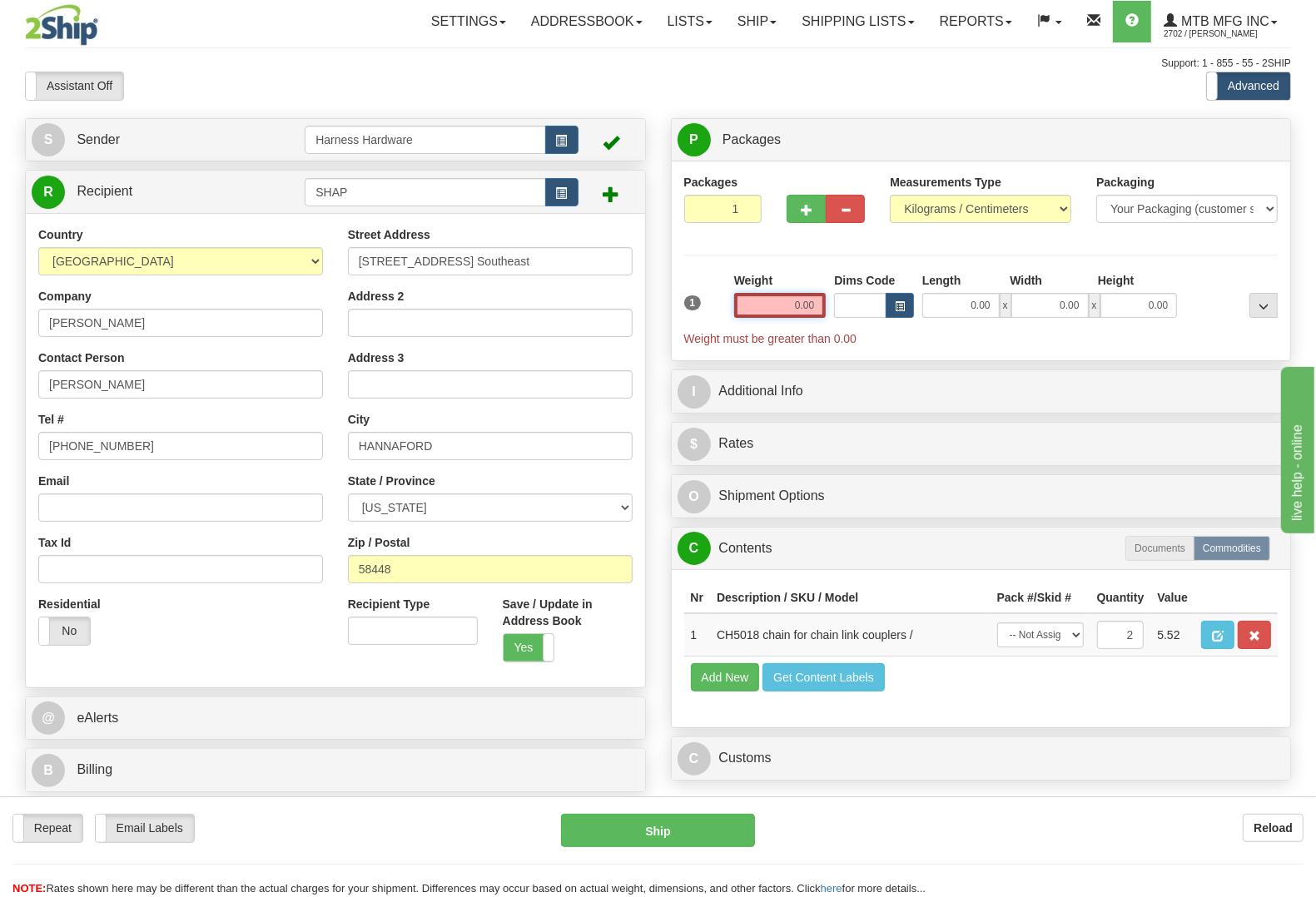
click at [766, 302] on input "0.00" at bounding box center [780, 305] width 92 height 25
type input "1.50"
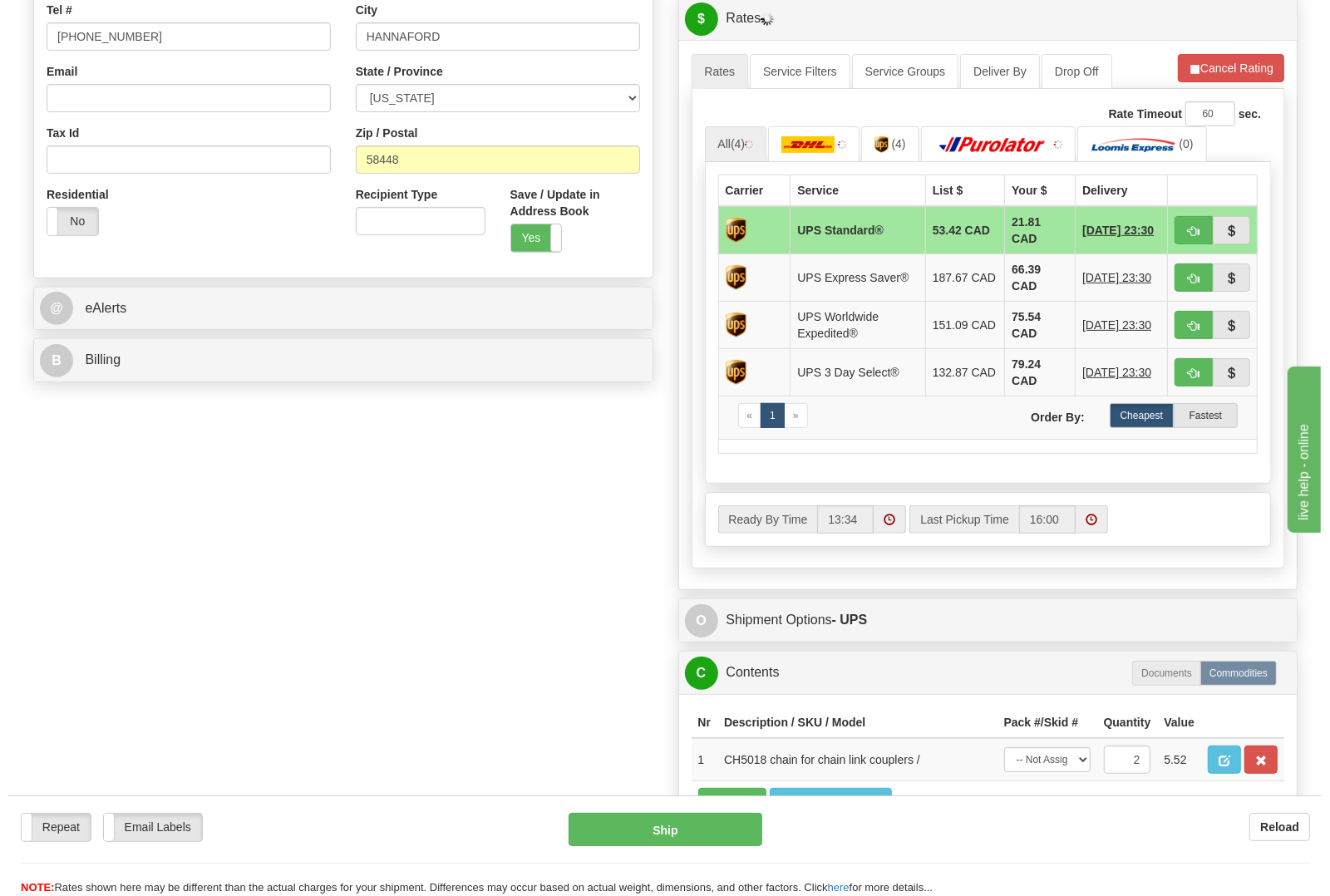
scroll to position [519, 0]
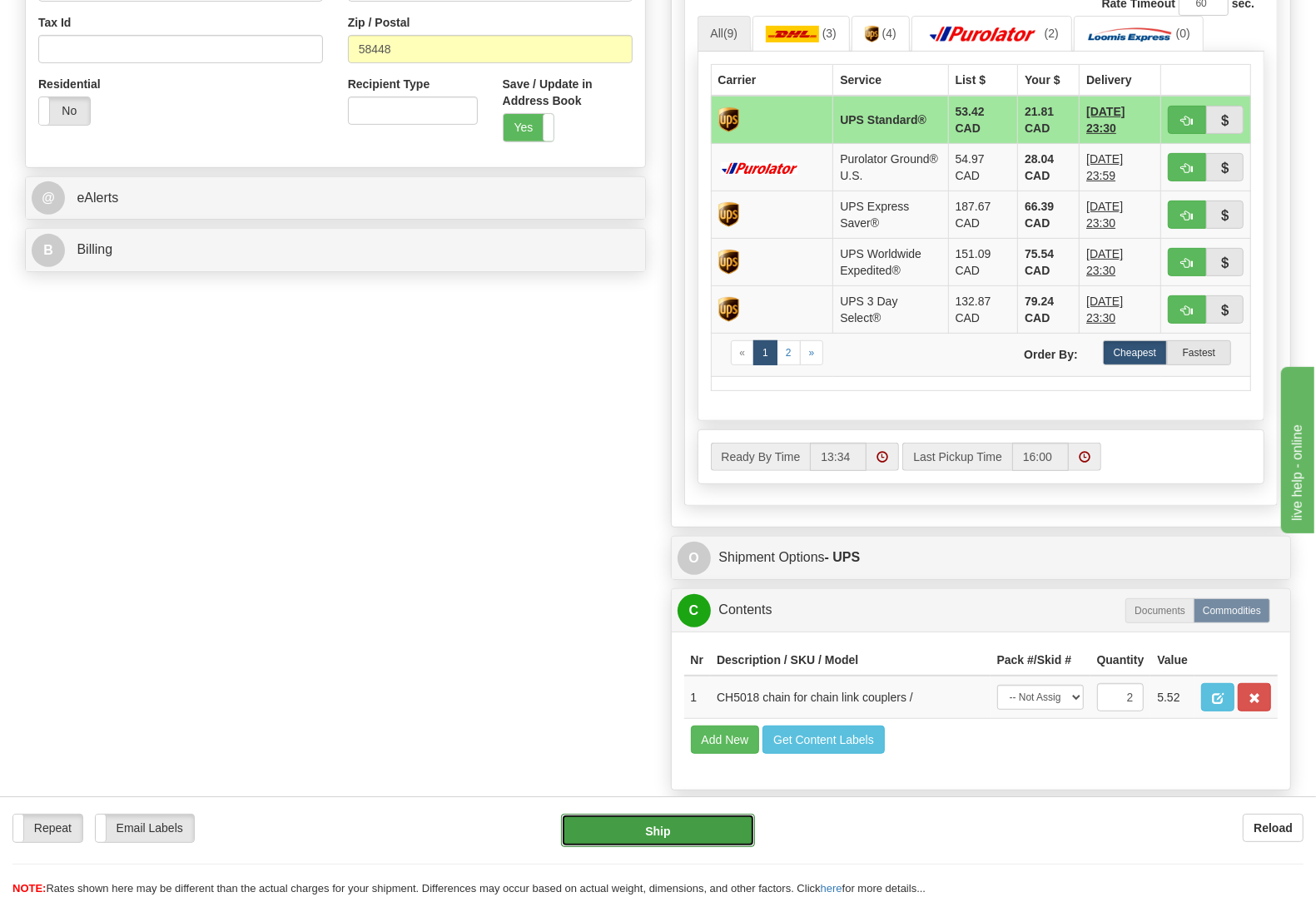
click at [641, 825] on button "Ship" at bounding box center [658, 830] width 194 height 34
type input "11"
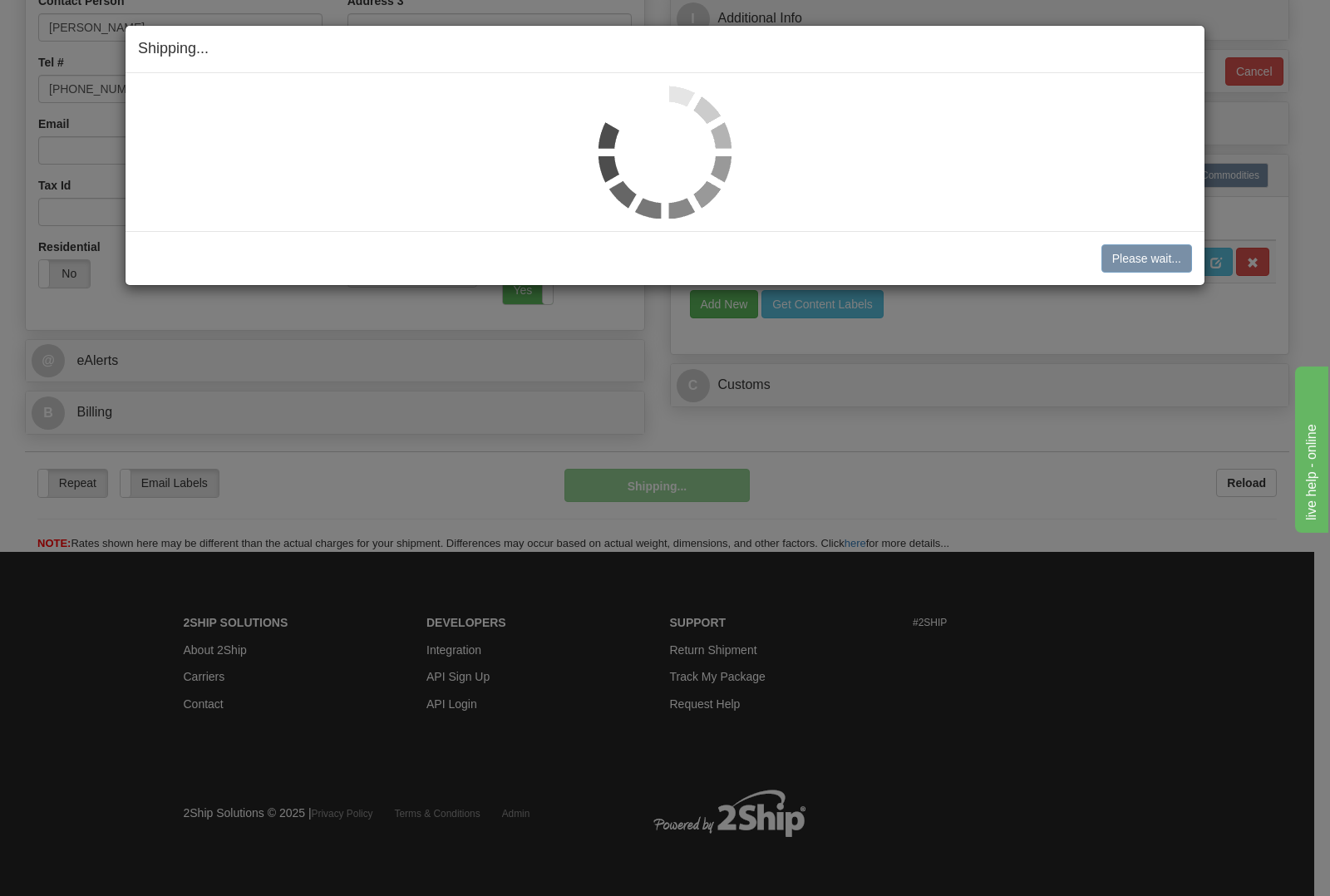
scroll to position [362, 0]
